Goal: Transaction & Acquisition: Purchase product/service

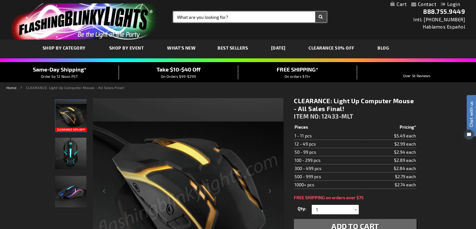
click at [181, 18] on input "Search" at bounding box center [250, 17] width 153 height 11
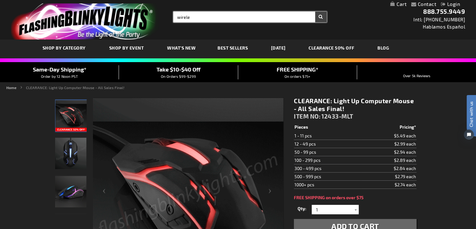
type input "wirele"
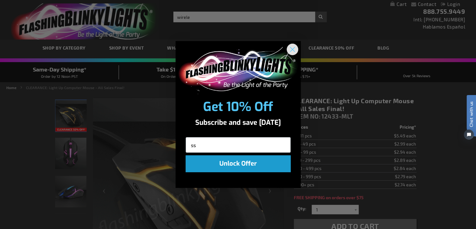
type input "ss"
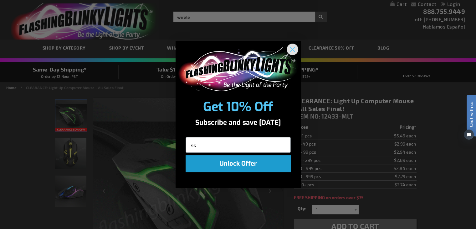
click at [291, 44] on circle "Close dialog" at bounding box center [292, 49] width 10 height 10
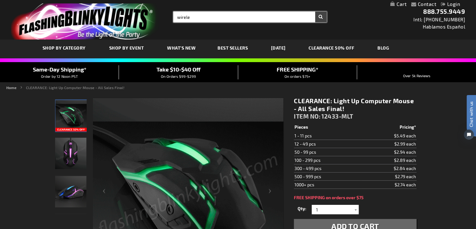
click at [204, 17] on input "wirele" at bounding box center [250, 17] width 153 height 11
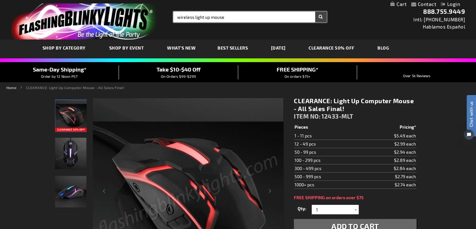
type input "wireless light up mouse"
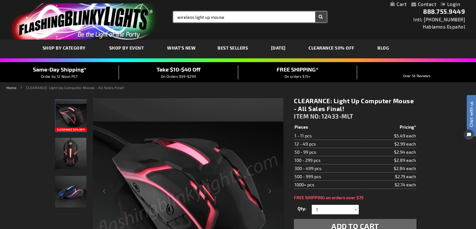
click at [315, 12] on button "Search" at bounding box center [321, 17] width 12 height 11
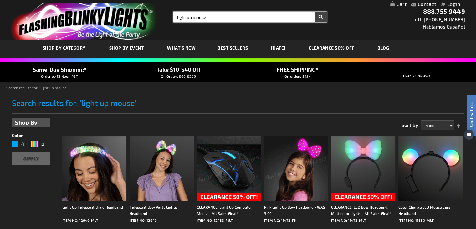
click at [194, 16] on input "light up mouse" at bounding box center [250, 17] width 153 height 11
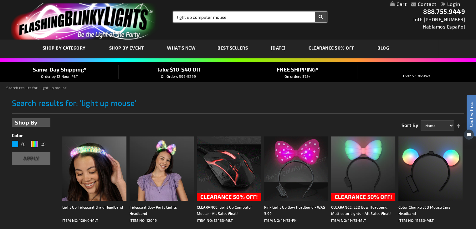
type input "light up computer mouse"
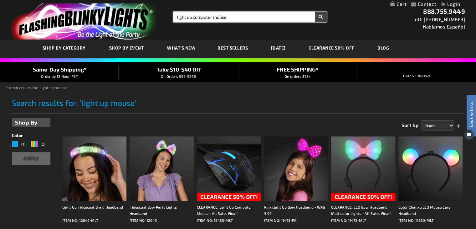
click at [315, 12] on button "Search" at bounding box center [321, 17] width 12 height 11
